Goal: Information Seeking & Learning: Check status

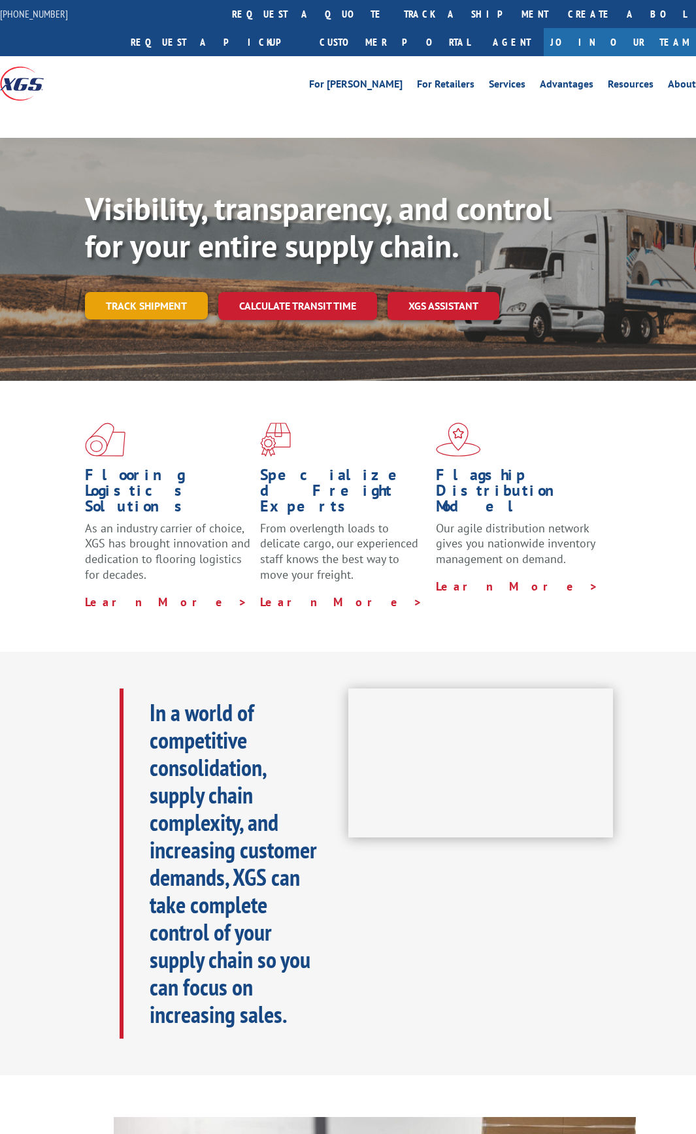
click at [178, 299] on link "Track shipment" at bounding box center [146, 305] width 123 height 27
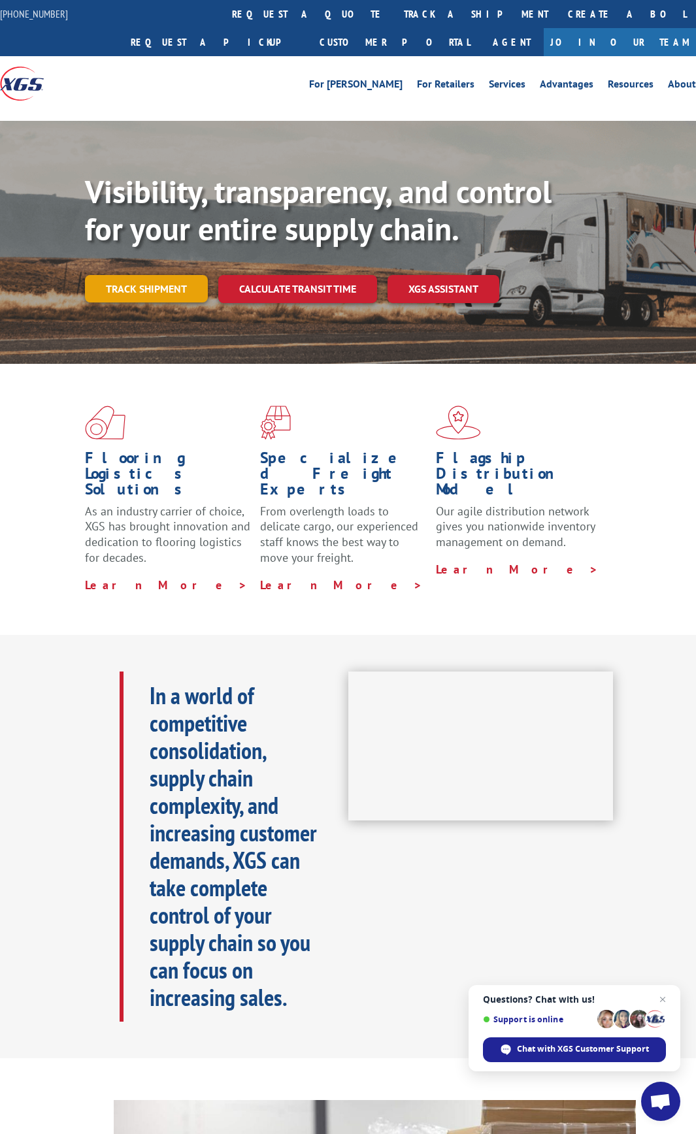
click at [159, 290] on link "Track shipment" at bounding box center [146, 288] width 123 height 27
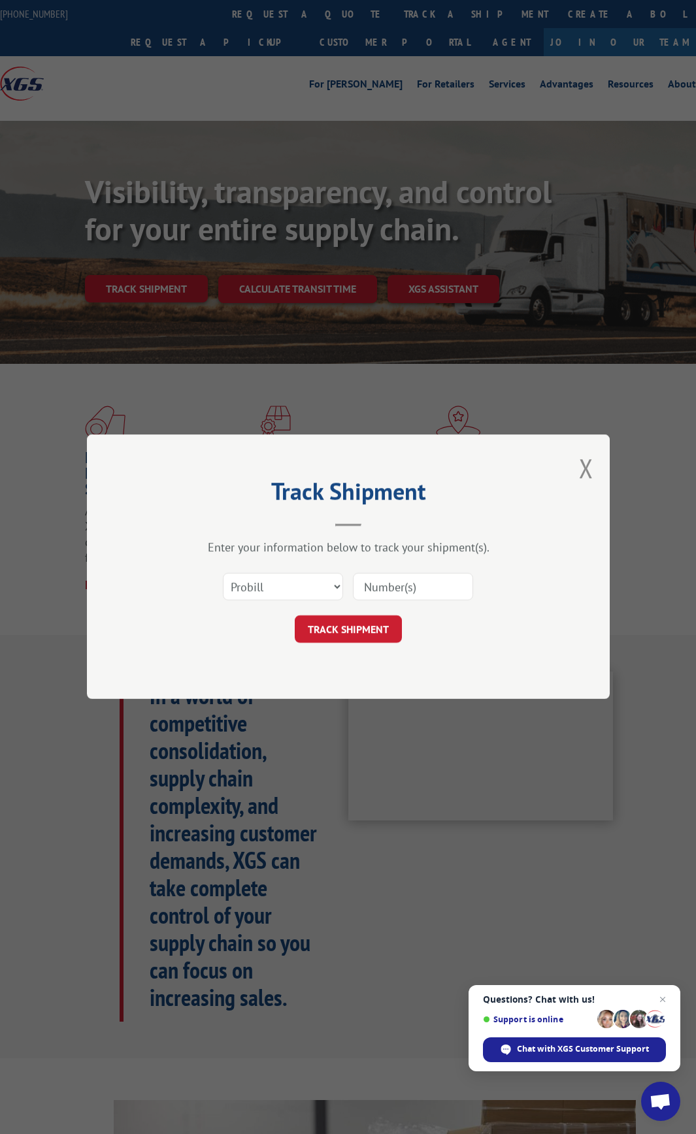
click at [356, 586] on input at bounding box center [413, 587] width 120 height 27
paste input "17402124"
type input "17402124"
click at [368, 630] on button "TRACK SHIPMENT" at bounding box center [348, 629] width 107 height 27
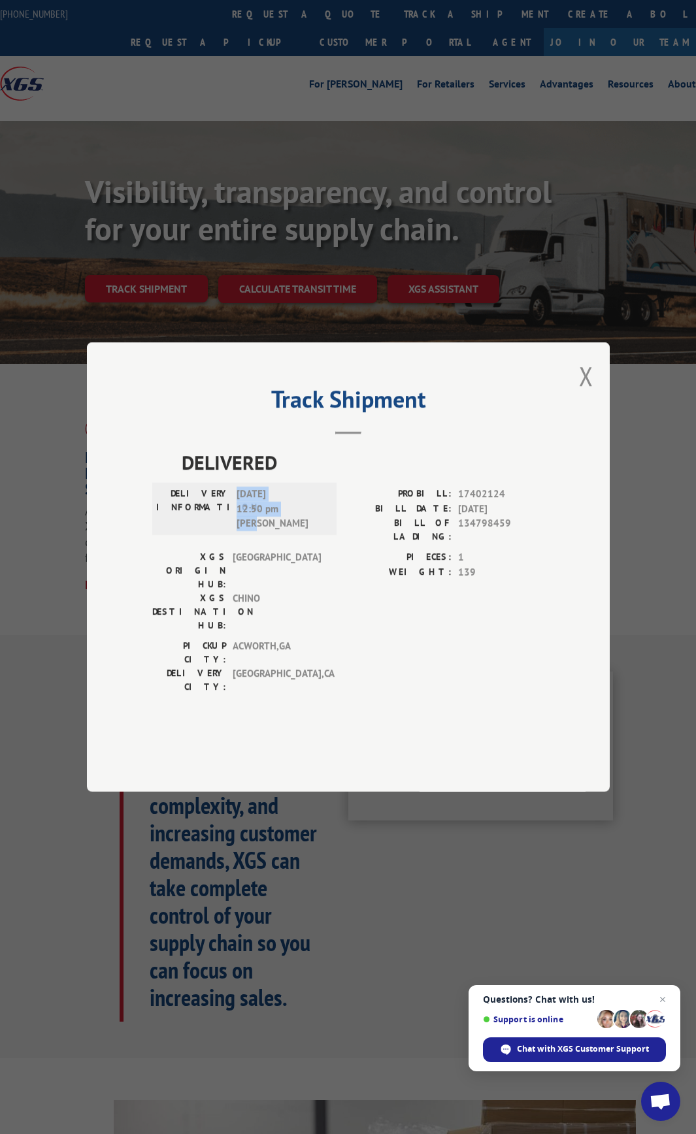
drag, startPoint x: 238, startPoint y: 524, endPoint x: 254, endPoint y: 553, distance: 32.7
click at [254, 531] on span "[DATE] 12:50 pm [PERSON_NAME]" at bounding box center [280, 509] width 88 height 44
copy span "[DATE] 12:50 pm [PERSON_NAME]"
